Goal: Navigation & Orientation: Find specific page/section

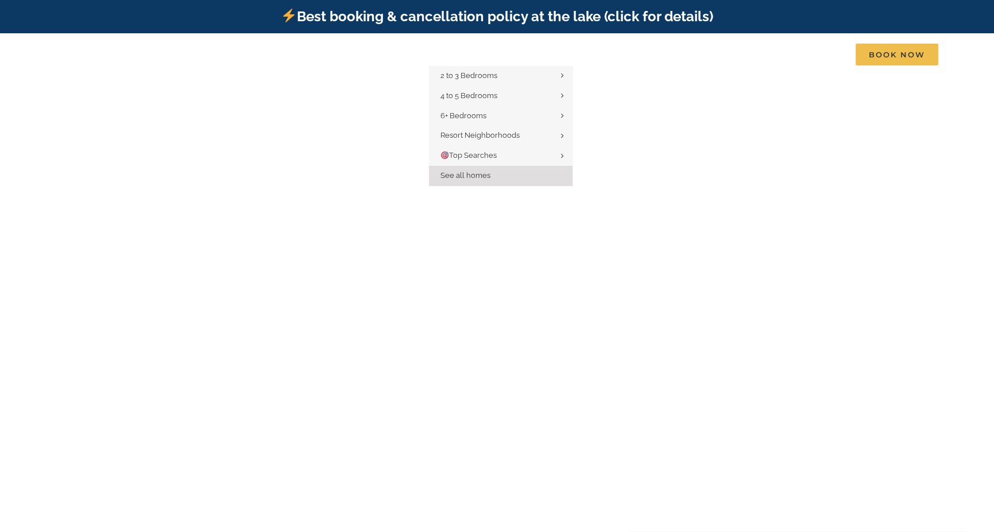
click at [467, 170] on link "See all homes" at bounding box center [501, 176] width 144 height 20
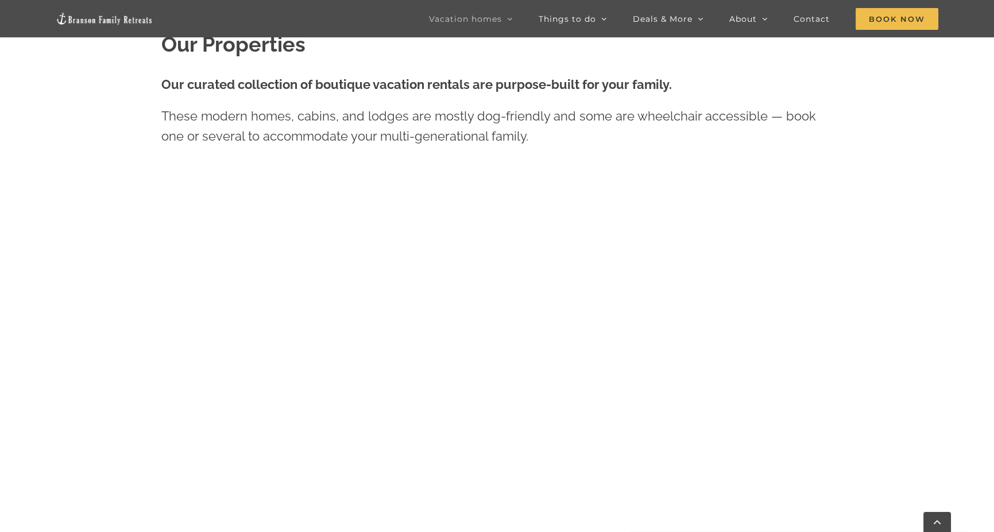
scroll to position [574, 0]
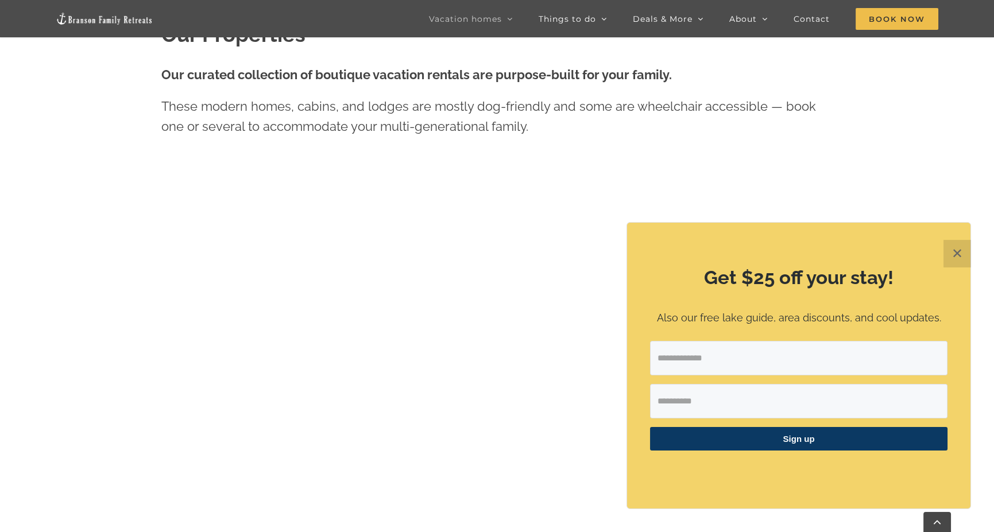
drag, startPoint x: 964, startPoint y: 261, endPoint x: 951, endPoint y: 247, distance: 18.7
click at [965, 260] on button "✕" at bounding box center [957, 254] width 28 height 28
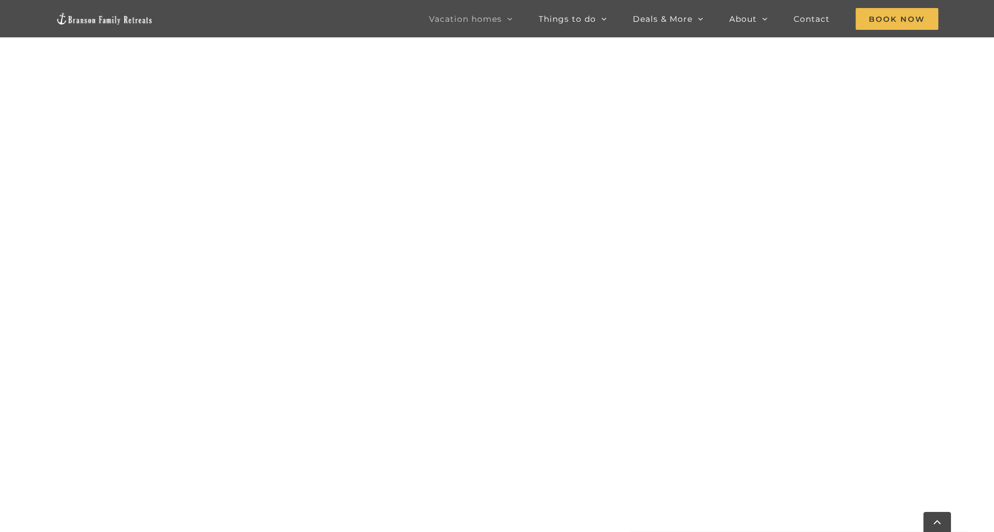
scroll to position [881, 0]
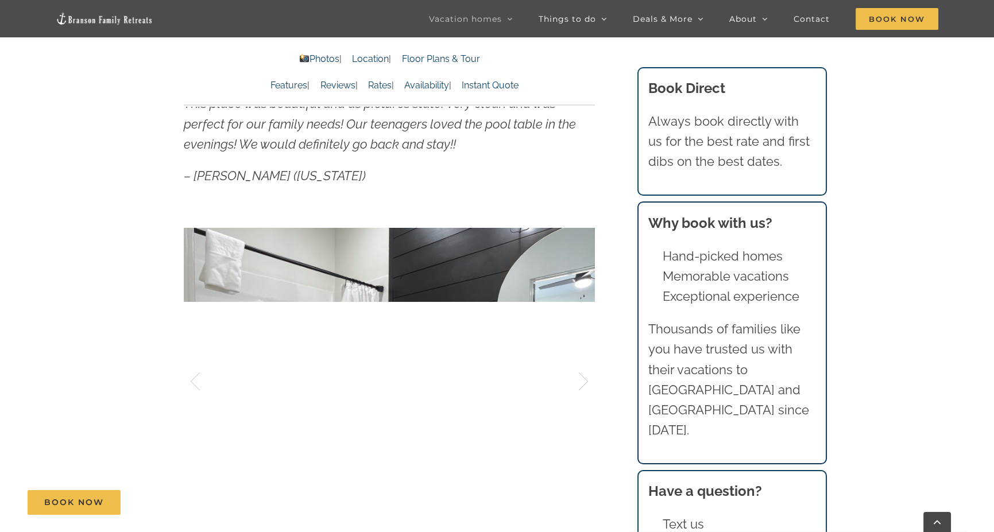
scroll to position [746, 0]
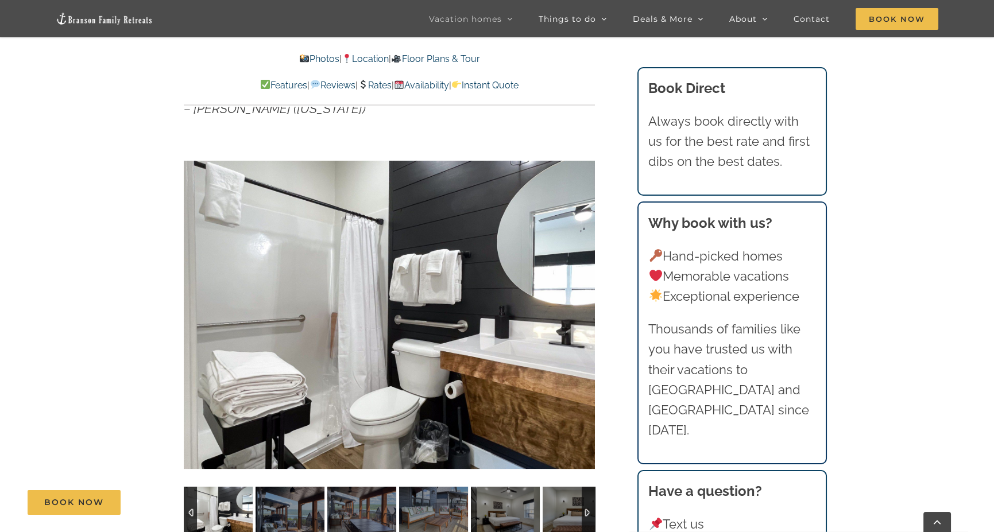
click at [369, 57] on link "Location" at bounding box center [365, 58] width 47 height 11
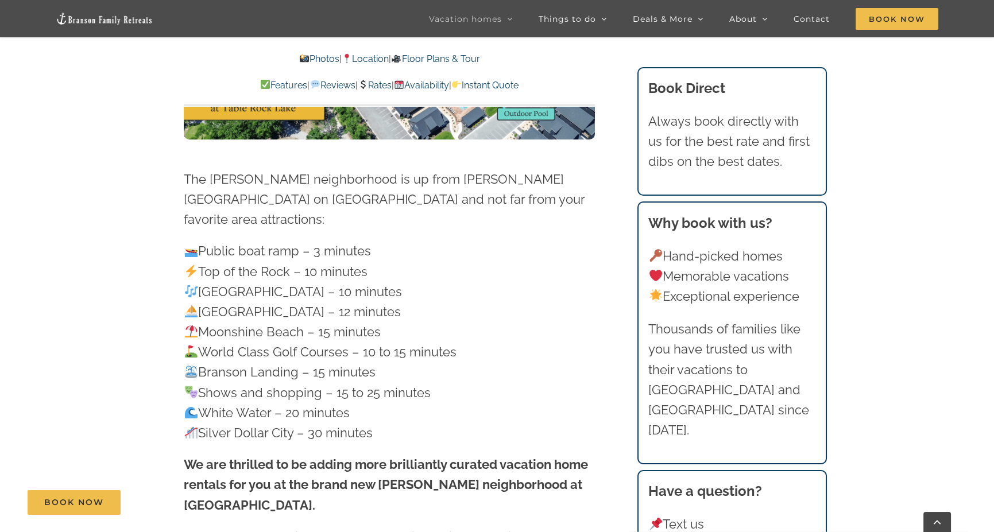
scroll to position [3169, 0]
